Goal: Task Accomplishment & Management: Complete application form

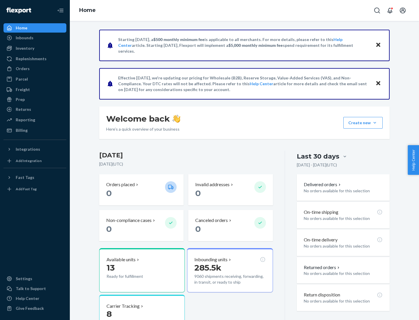
click at [375, 123] on button "Create new Create new inbound Create new order Create new product" at bounding box center [362, 123] width 39 height 12
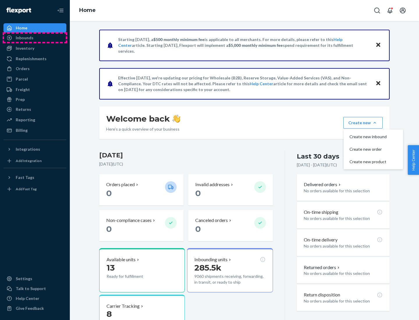
click at [35, 38] on div "Inbounds" at bounding box center [35, 38] width 62 height 8
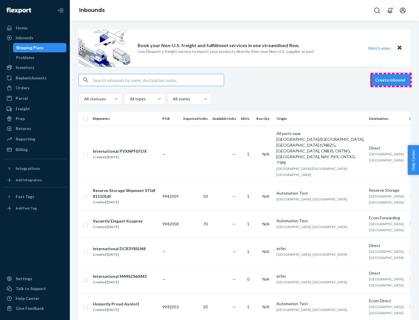
click at [391, 80] on button "Create inbound" at bounding box center [390, 80] width 40 height 12
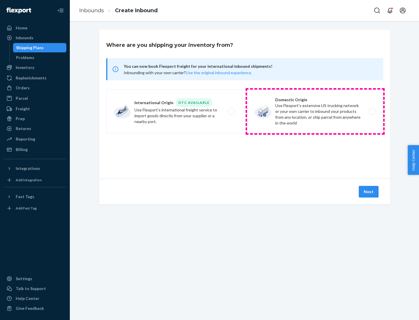
click at [315, 111] on label "Domestic Origin Use Flexport’s extensive US trucking network or your own carrie…" at bounding box center [315, 112] width 136 height 44
click at [372, 111] on input "Domestic Origin Use Flexport’s extensive US trucking network or your own carrie…" at bounding box center [374, 112] width 4 height 4
radio input "true"
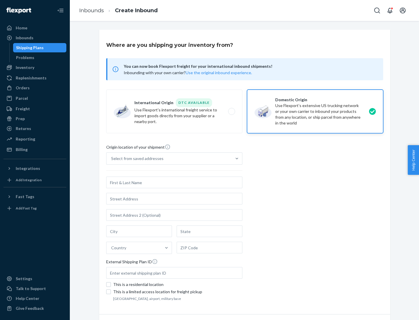
click at [136, 158] on div "Select from saved addresses" at bounding box center [137, 159] width 52 height 6
click at [112, 158] on input "Select from saved addresses" at bounding box center [111, 159] width 1 height 6
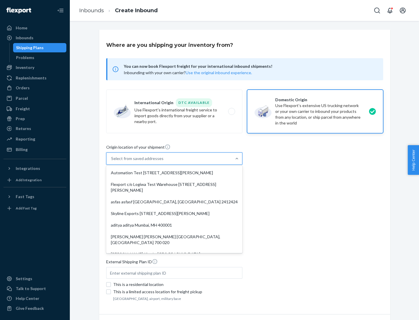
scroll to position [2, 0]
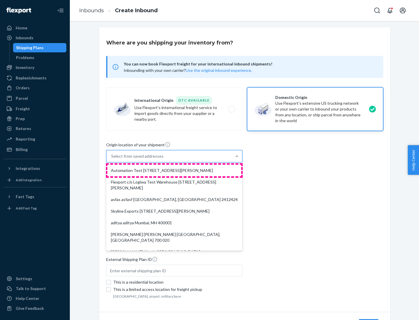
click at [174, 170] on div "Automation Test [STREET_ADDRESS][PERSON_NAME]" at bounding box center [174, 171] width 134 height 12
click at [112, 159] on input "option Automation Test [STREET_ADDRESS][PERSON_NAME]. 9 results available. Use …" at bounding box center [111, 156] width 1 height 6
type input "Automation Test"
type input "9th Floor"
type input "[GEOGRAPHIC_DATA]"
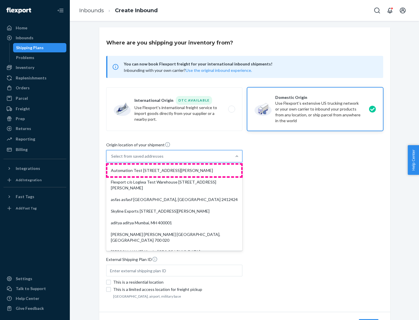
type input "CA"
type input "94104"
type input "[STREET_ADDRESS][PERSON_NAME]"
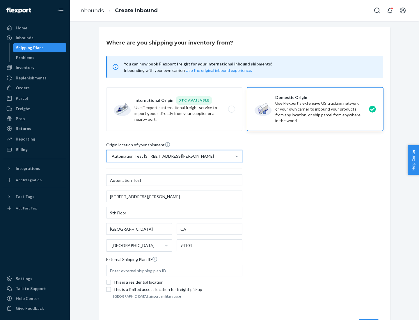
scroll to position [34, 0]
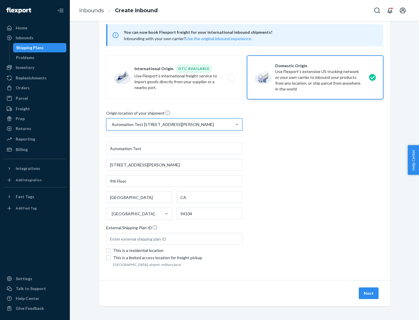
click at [369, 293] on button "Next" at bounding box center [369, 293] width 20 height 12
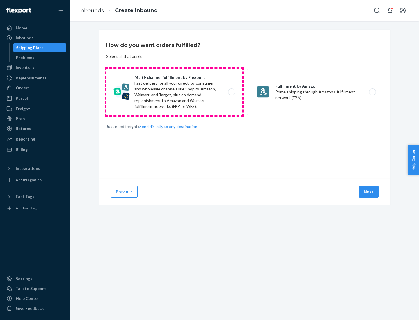
click at [174, 92] on label "Multi-channel fulfillment by Flexport Fast delivery for all your direct-to-cons…" at bounding box center [174, 92] width 136 height 47
click at [231, 92] on input "Multi-channel fulfillment by Flexport Fast delivery for all your direct-to-cons…" at bounding box center [233, 92] width 4 height 4
radio input "true"
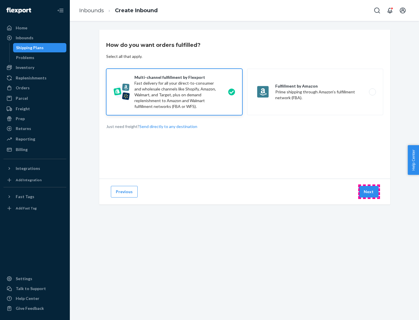
click at [369, 192] on button "Next" at bounding box center [369, 192] width 20 height 12
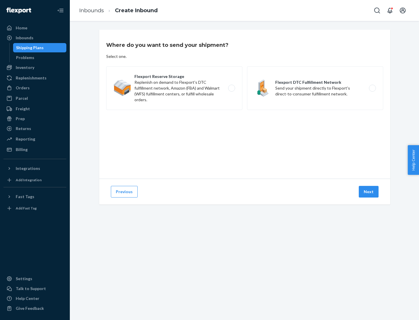
click at [315, 88] on label "Flexport DTC Fulfillment Network Send your shipment directly to Flexport's dire…" at bounding box center [315, 88] width 136 height 44
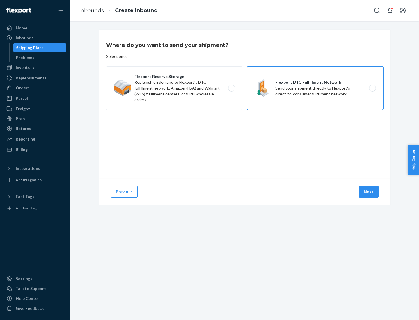
click at [372, 88] on input "Flexport DTC Fulfillment Network Send your shipment directly to Flexport's dire…" at bounding box center [374, 88] width 4 height 4
radio input "true"
click at [369, 192] on button "Next" at bounding box center [369, 192] width 20 height 12
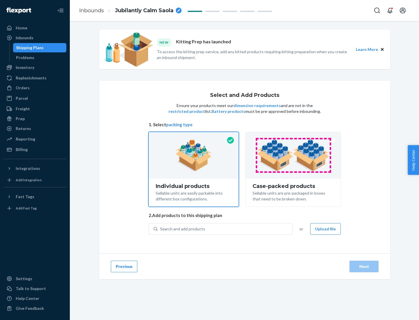
click at [293, 155] on img at bounding box center [293, 155] width 72 height 32
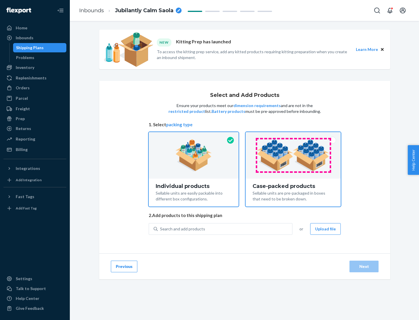
click at [293, 136] on input "Case-packed products Sellable units are pre-packaged in boxes that need to be b…" at bounding box center [293, 134] width 4 height 4
radio input "true"
radio input "false"
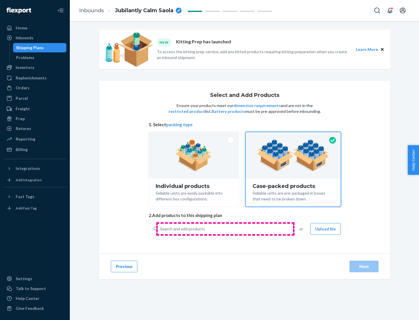
click at [225, 229] on div "Search and add products" at bounding box center [225, 229] width 134 height 10
click at [161, 229] on input "Search and add products" at bounding box center [160, 229] width 1 height 6
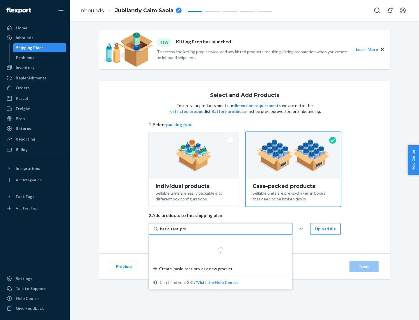
type input "basic-test-product-1"
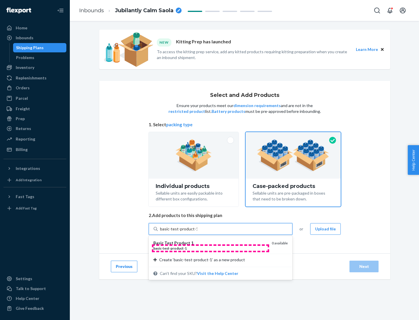
click at [210, 248] on div "basic - test - product - 1" at bounding box center [210, 248] width 114 height 5
click at [197, 232] on input "basic-test-product-1" at bounding box center [178, 229] width 37 height 6
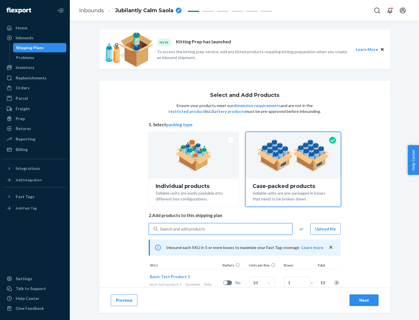
scroll to position [21, 0]
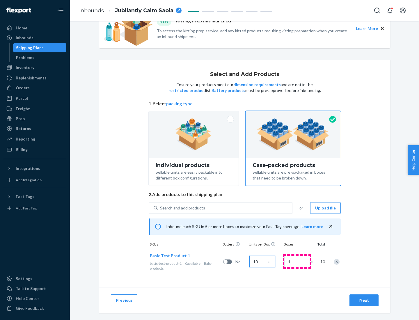
type input "10"
type input "7"
click at [364, 300] on div "Next" at bounding box center [363, 300] width 19 height 6
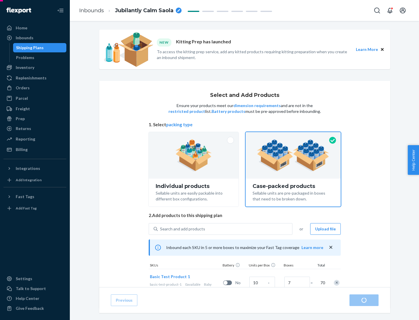
radio input "true"
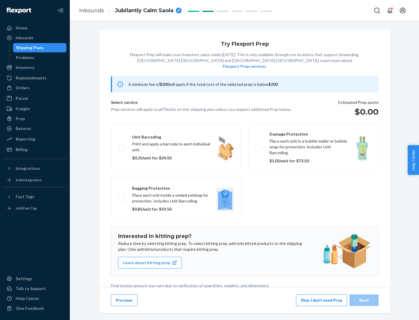
scroll to position [1, 0]
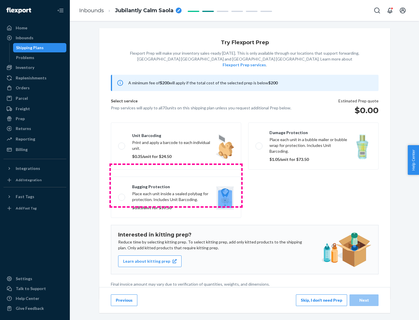
click at [176, 185] on label "Bagging protection Place each unit inside a sealed polybag for protection. Incl…" at bounding box center [176, 197] width 130 height 41
click at [122, 195] on input "Bagging protection Place each unit inside a sealed polybag for protection. Incl…" at bounding box center [120, 197] width 4 height 4
checkbox input "true"
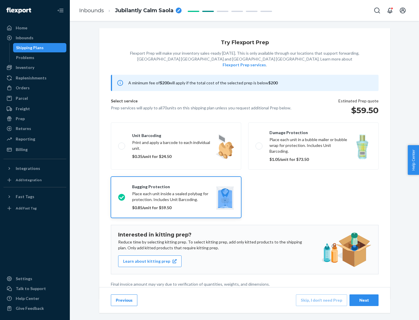
click at [364, 300] on div "Next" at bounding box center [363, 300] width 19 height 6
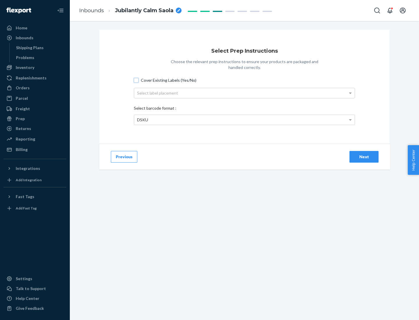
click at [136, 80] on input "Cover Existing Labels (Yes/No)" at bounding box center [136, 80] width 5 height 5
checkbox input "true"
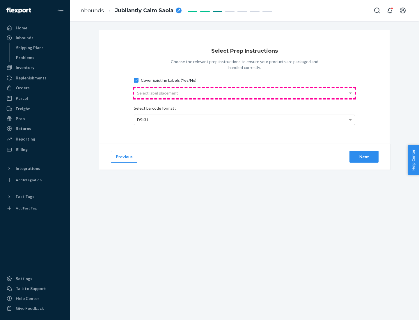
click at [244, 93] on div "Select label placement" at bounding box center [244, 93] width 220 height 10
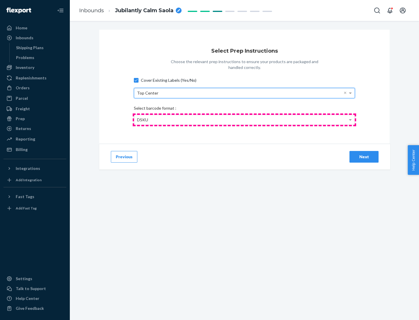
click at [244, 120] on div "DSKU" at bounding box center [244, 120] width 220 height 10
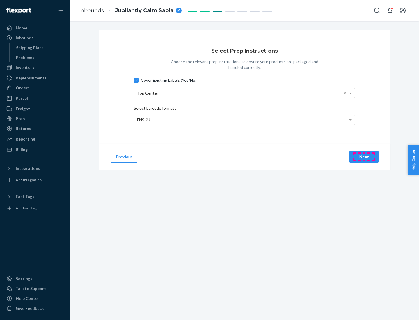
click at [364, 156] on div "Next" at bounding box center [363, 157] width 19 height 6
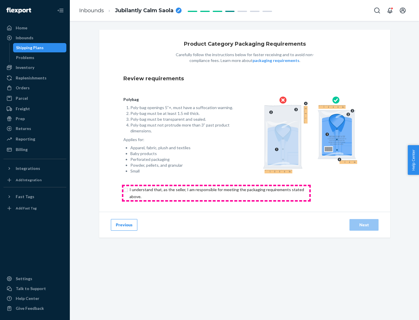
click at [216, 193] on input "checkbox" at bounding box center [219, 193] width 193 height 14
checkbox input "true"
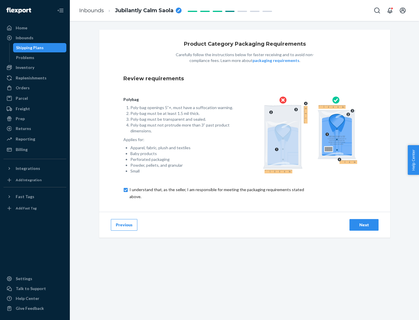
click at [364, 225] on div "Next" at bounding box center [363, 225] width 19 height 6
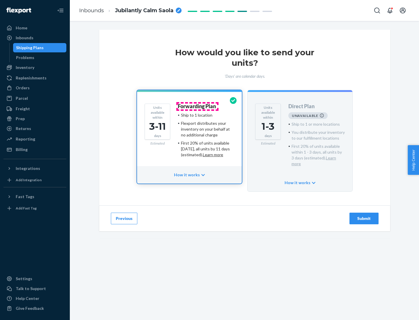
click at [197, 106] on h4 "Forwarding Plan" at bounding box center [197, 107] width 38 height 6
click at [364, 215] on div "Submit" at bounding box center [363, 218] width 19 height 6
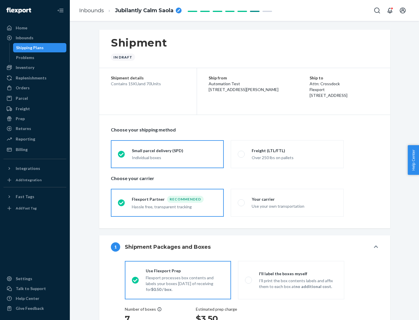
radio input "true"
radio input "false"
radio input "true"
radio input "false"
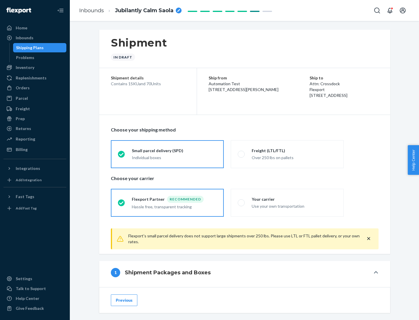
click at [287, 154] on div "Over 250 lbs on pallets" at bounding box center [294, 157] width 85 height 7
click at [241, 154] on input "Freight (LTL/FTL) Over 250 lbs on pallets" at bounding box center [240, 154] width 4 height 4
radio input "true"
radio input "false"
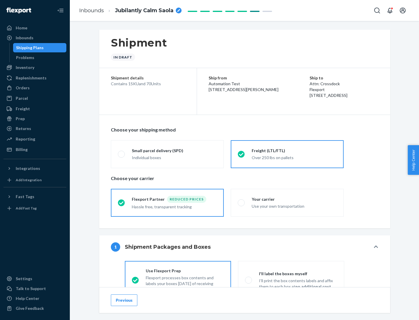
scroll to position [32, 0]
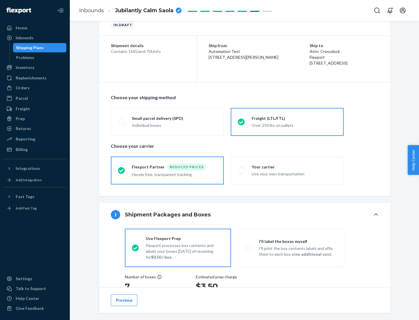
click at [167, 170] on div "Hassle free, transparent tracking" at bounding box center [174, 173] width 85 height 7
click at [122, 170] on input "Flexport Partner Reduced prices Hassle free, transparent tracking" at bounding box center [120, 170] width 4 height 4
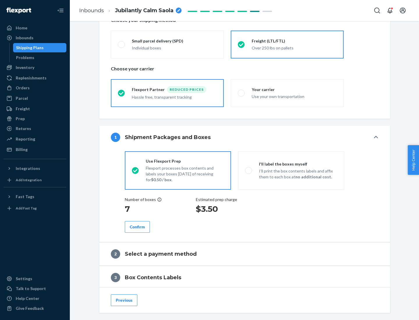
click at [291, 170] on p "I’ll print the box contents labels and affix them to each box at no additional …" at bounding box center [298, 174] width 78 height 12
click at [249, 170] on input "I'll label the boxes myself I’ll print the box contents labels and affix them t…" at bounding box center [247, 170] width 4 height 4
radio input "true"
radio input "false"
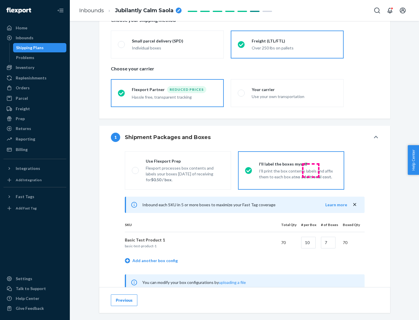
scroll to position [182, 0]
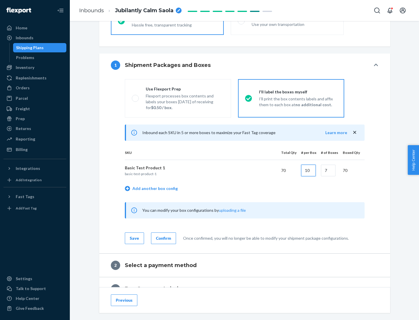
type input "10"
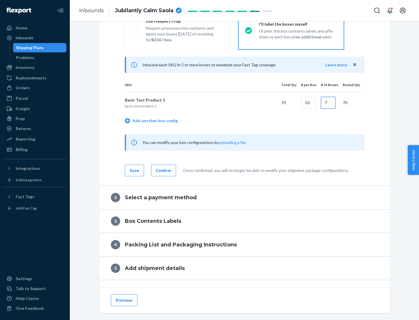
type input "7"
click at [163, 170] on div "Confirm" at bounding box center [163, 171] width 15 height 6
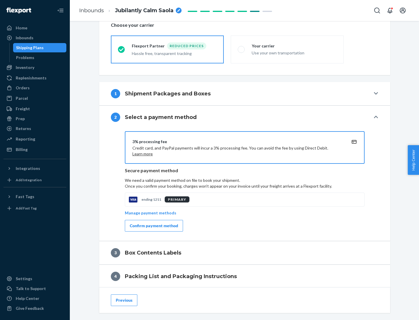
scroll to position [209, 0]
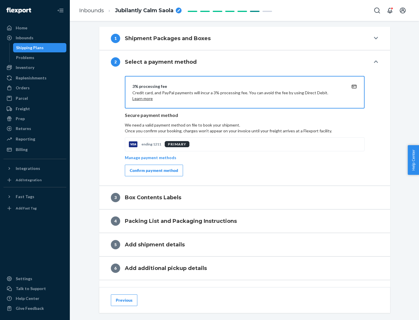
click at [153, 170] on div "Confirm payment method" at bounding box center [154, 171] width 48 height 6
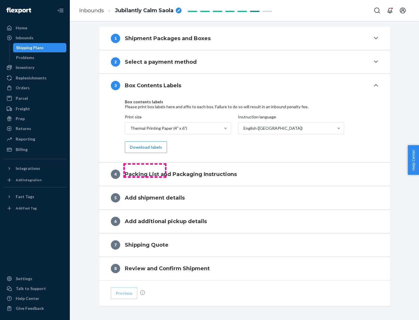
scroll to position [185, 0]
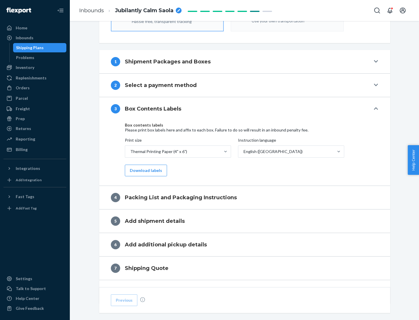
click at [145, 170] on button "Download labels" at bounding box center [146, 171] width 42 height 12
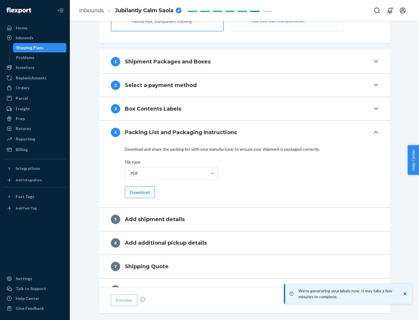
scroll to position [207, 0]
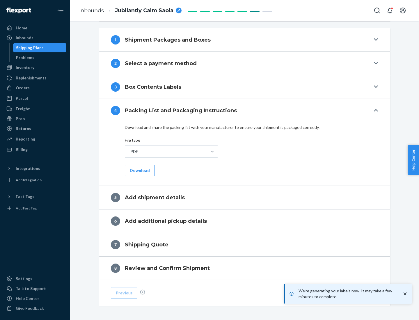
click at [139, 170] on button "Download" at bounding box center [140, 171] width 30 height 12
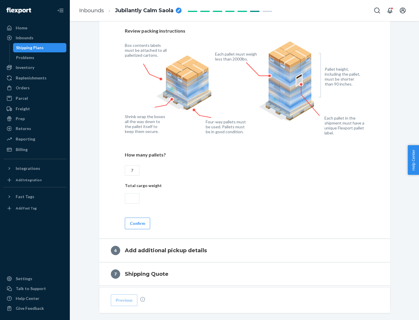
scroll to position [401, 0]
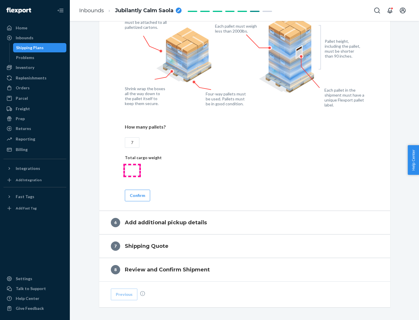
type input "7"
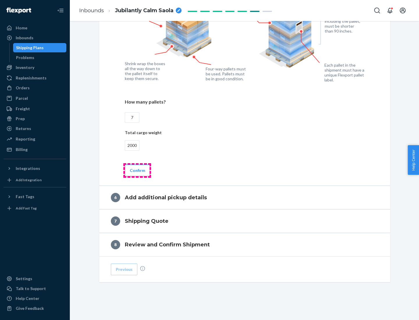
type input "2000"
click at [137, 170] on button "Confirm" at bounding box center [137, 171] width 25 height 12
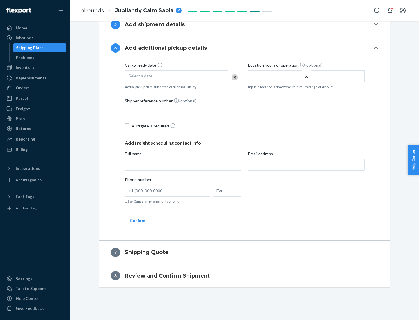
scroll to position [222, 0]
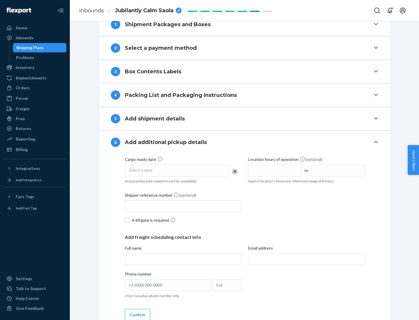
click at [177, 170] on div "Select a date" at bounding box center [177, 171] width 104 height 12
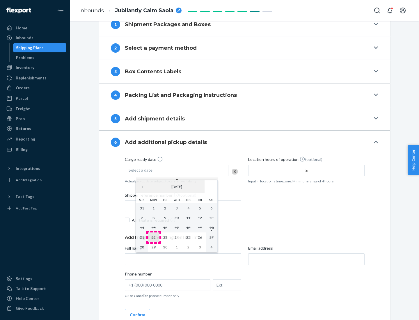
click at [153, 237] on abbr "22" at bounding box center [154, 237] width 4 height 4
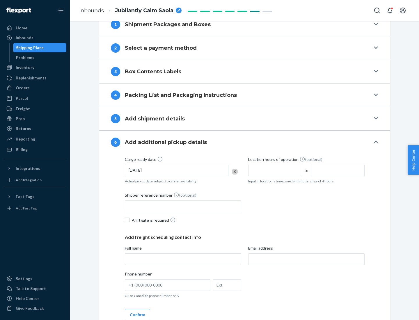
scroll to position [311, 0]
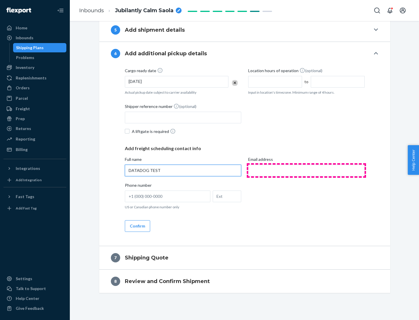
type input "DATADOG TEST"
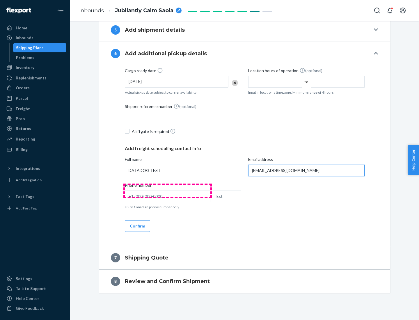
scroll to position [317, 0]
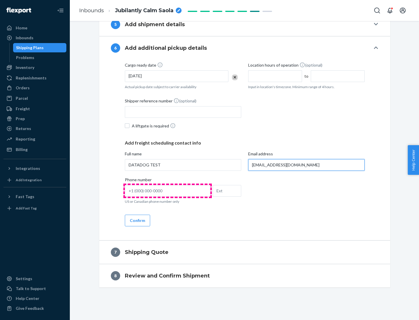
type input "[EMAIL_ADDRESS][DOMAIN_NAME]"
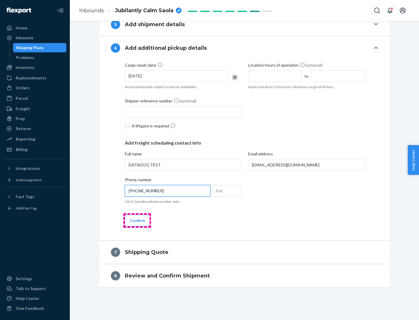
type input "[PHONE_NUMBER]"
click at [137, 220] on button "Confirm" at bounding box center [137, 221] width 25 height 12
